Goal: Find contact information: Find phone

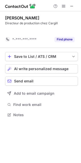
scroll to position [3, 3]
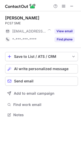
scroll to position [111, 81]
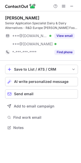
scroll to position [124, 81]
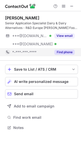
click at [62, 52] on button "Find phone" at bounding box center [65, 52] width 20 height 5
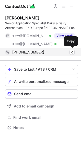
click at [55, 51] on div "+447481272233" at bounding box center [43, 52] width 62 height 5
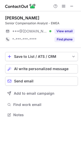
scroll to position [111, 81]
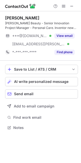
scroll to position [124, 81]
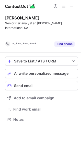
scroll to position [3, 3]
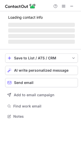
scroll to position [124, 81]
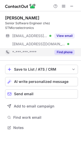
click at [61, 54] on button "Find phone" at bounding box center [65, 52] width 20 height 5
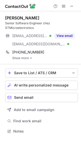
scroll to position [128, 81]
click at [26, 57] on link "Show more" at bounding box center [45, 58] width 66 height 4
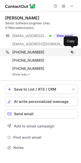
click at [49, 53] on div "+33476562884" at bounding box center [43, 52] width 62 height 5
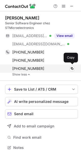
click at [51, 67] on div "+33950116969" at bounding box center [43, 68] width 62 height 5
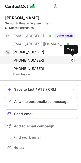
click at [48, 58] on div "+33950430448" at bounding box center [43, 60] width 62 height 5
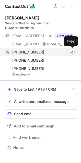
click at [45, 53] on div "+33476562884" at bounding box center [43, 52] width 62 height 5
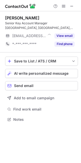
scroll to position [116, 81]
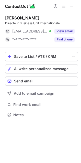
scroll to position [111, 81]
click at [72, 5] on span at bounding box center [72, 6] width 4 height 4
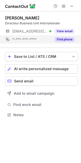
click at [58, 39] on button "Find phone" at bounding box center [65, 39] width 20 height 5
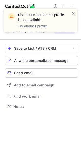
scroll to position [3, 3]
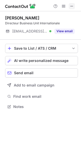
click at [69, 7] on button at bounding box center [72, 6] width 6 height 6
click at [71, 6] on span at bounding box center [72, 6] width 4 height 4
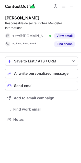
scroll to position [116, 81]
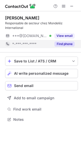
click at [61, 45] on button "Find phone" at bounding box center [65, 43] width 20 height 5
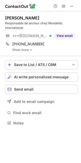
scroll to position [119, 81]
click at [24, 48] on link "Show more" at bounding box center [45, 50] width 66 height 4
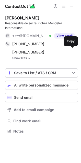
scroll to position [3, 3]
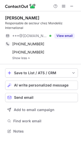
click at [29, 58] on img at bounding box center [28, 58] width 3 height 4
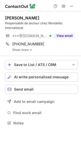
click at [25, 50] on link "Show more" at bounding box center [45, 50] width 66 height 4
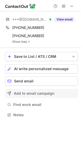
scroll to position [3, 3]
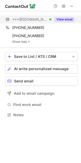
click at [74, 23] on div "View email" at bounding box center [62, 19] width 23 height 8
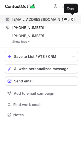
click at [58, 19] on div "[EMAIL_ADDRESS][DOMAIN_NAME] Verified" at bounding box center [43, 19] width 62 height 5
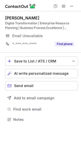
scroll to position [124, 81]
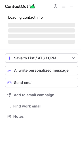
scroll to position [124, 81]
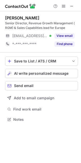
scroll to position [116, 81]
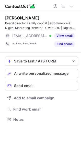
scroll to position [116, 81]
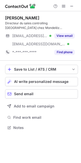
scroll to position [124, 81]
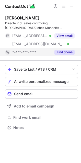
click at [60, 53] on button "Find phone" at bounding box center [65, 52] width 20 height 5
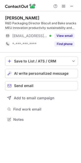
scroll to position [116, 81]
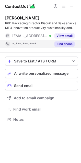
click at [62, 44] on button "Find phone" at bounding box center [65, 43] width 20 height 5
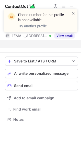
scroll to position [108, 81]
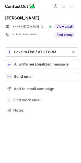
scroll to position [3, 3]
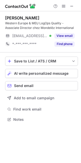
scroll to position [116, 81]
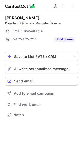
scroll to position [113, 81]
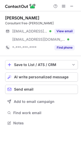
scroll to position [120, 81]
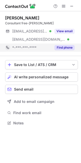
click at [58, 45] on button "Find phone" at bounding box center [65, 47] width 20 height 5
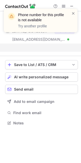
scroll to position [3, 3]
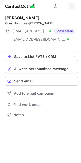
click at [71, 6] on span at bounding box center [72, 6] width 4 height 4
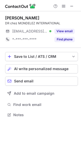
scroll to position [111, 81]
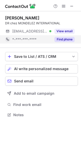
click at [71, 41] on button "Find phone" at bounding box center [65, 39] width 20 height 5
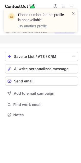
scroll to position [3, 3]
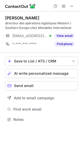
scroll to position [116, 81]
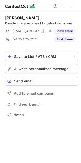
scroll to position [111, 81]
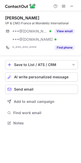
scroll to position [120, 81]
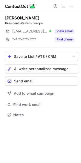
scroll to position [111, 81]
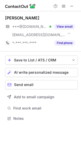
scroll to position [115, 81]
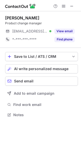
scroll to position [111, 81]
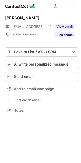
scroll to position [3, 3]
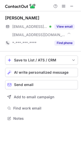
scroll to position [115, 81]
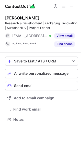
scroll to position [116, 81]
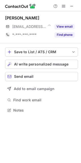
scroll to position [3, 3]
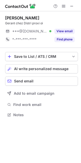
scroll to position [111, 81]
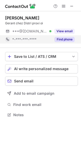
click at [58, 38] on button "Find phone" at bounding box center [65, 39] width 20 height 5
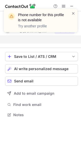
scroll to position [3, 3]
